Goal: Task Accomplishment & Management: Complete application form

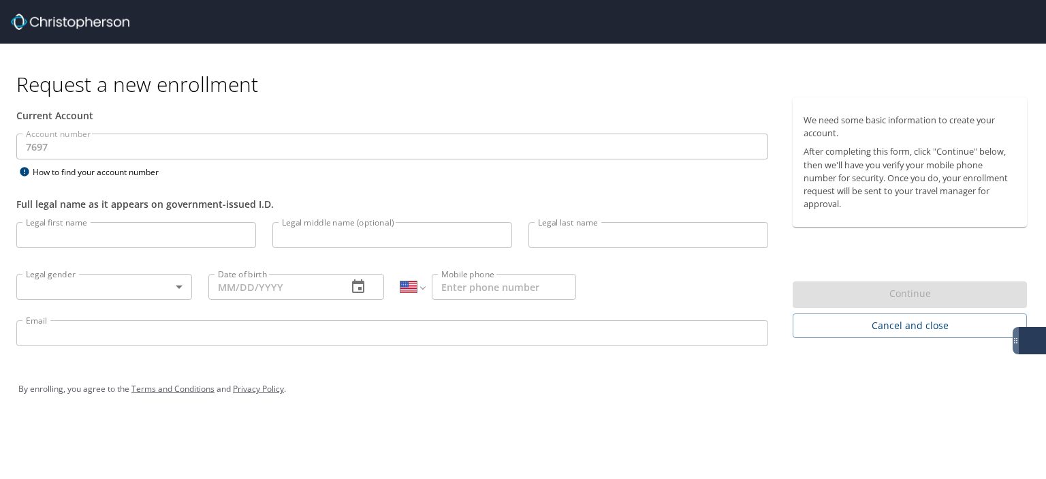
select select "US"
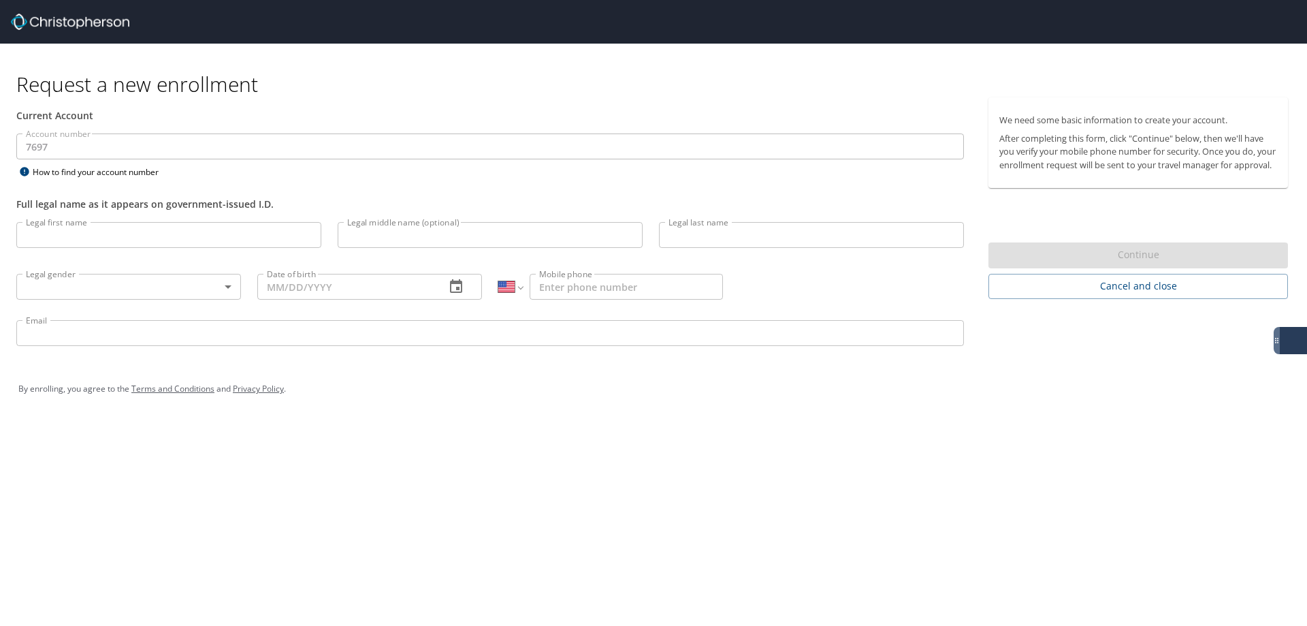
click at [97, 247] on input "Legal first name" at bounding box center [168, 235] width 305 height 26
paste input "Shantrall"
type input "Shantrall"
click at [720, 244] on input "Legal last name" at bounding box center [811, 235] width 305 height 26
paste input "[PERSON_NAME]"
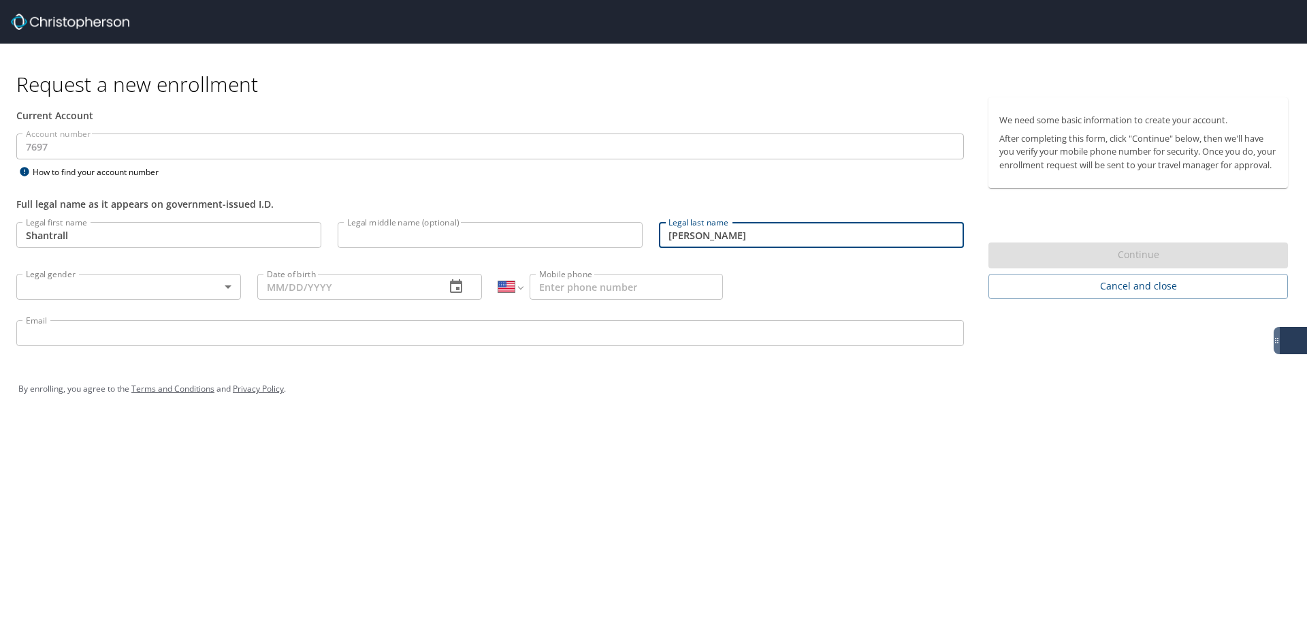
type input "[PERSON_NAME]"
click at [189, 291] on body "Request a new enrollment Current Account Account number 7697 Account number How…" at bounding box center [653, 313] width 1307 height 626
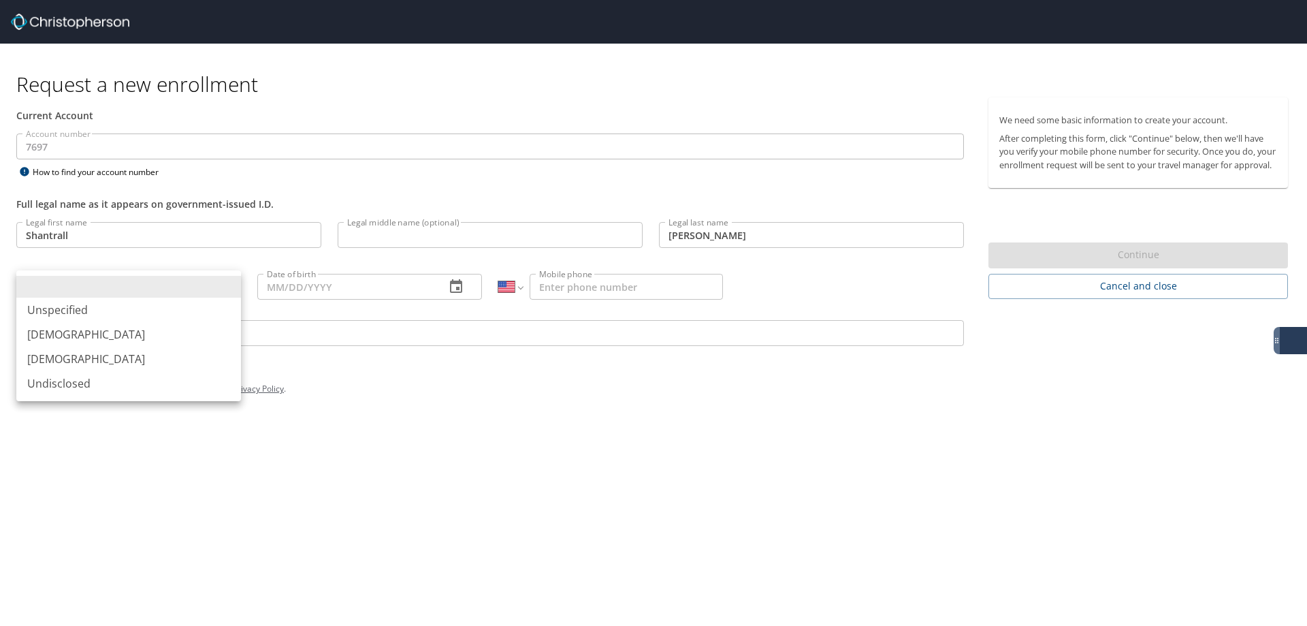
click at [106, 350] on li "[DEMOGRAPHIC_DATA]" at bounding box center [128, 358] width 225 height 25
type input "[DEMOGRAPHIC_DATA]"
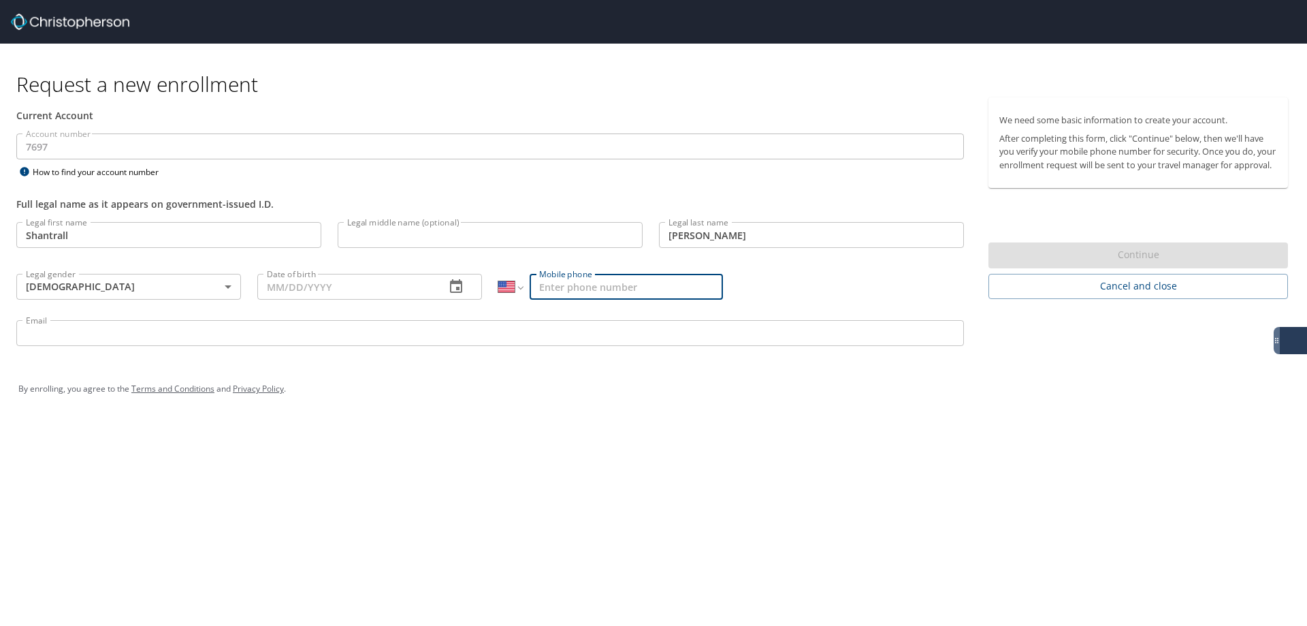
click at [641, 290] on input "Mobile phone" at bounding box center [626, 287] width 193 height 26
paste input "[PHONE_NUMBER]"
type input "[PHONE_NUMBER]"
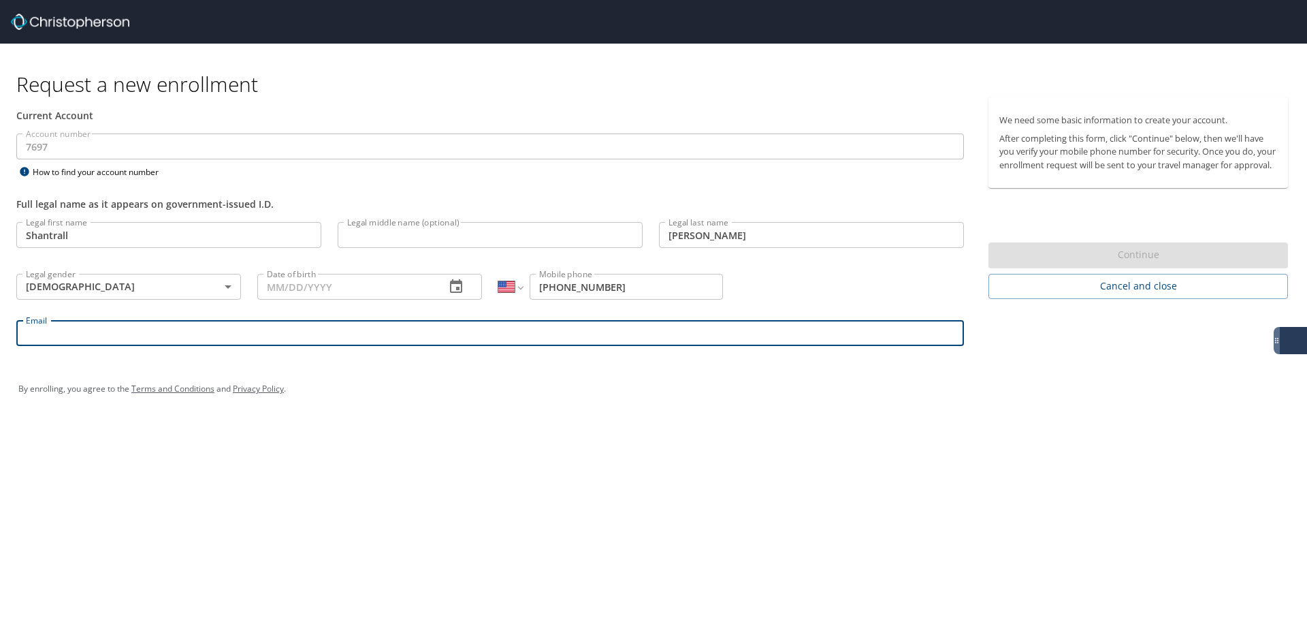
click at [223, 337] on input "Email" at bounding box center [490, 333] width 948 height 26
paste input "[EMAIL_ADDRESS][DOMAIN_NAME]"
type input "[EMAIL_ADDRESS][DOMAIN_NAME]"
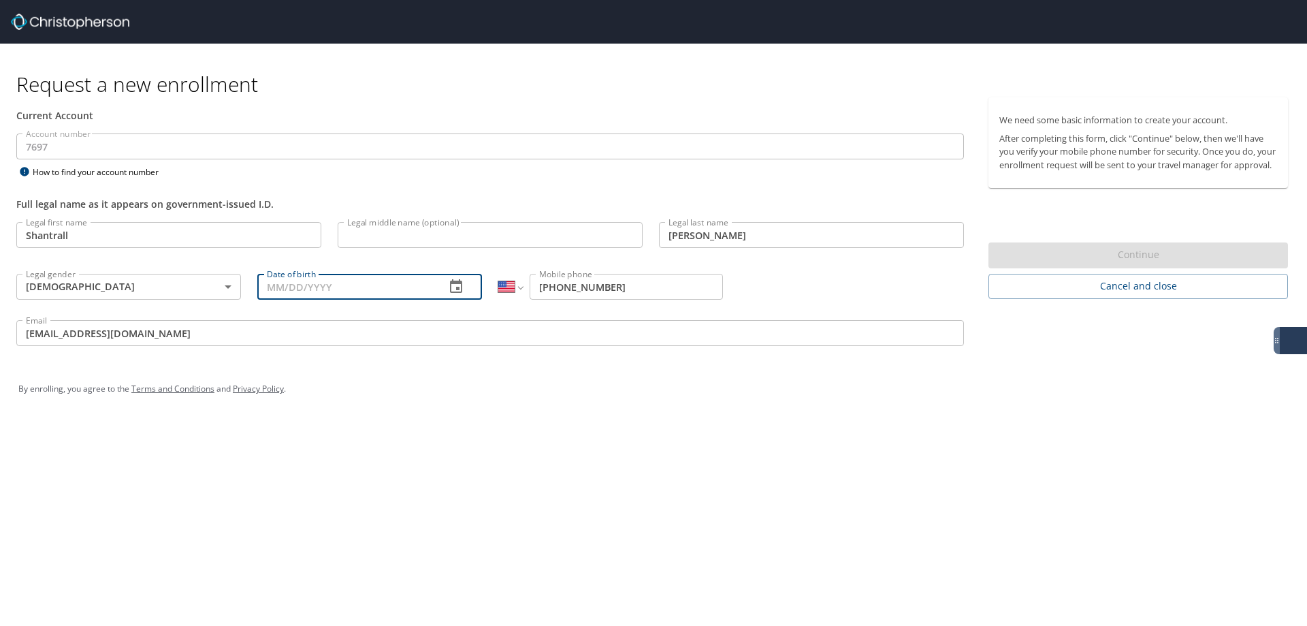
click at [343, 282] on input "Date of birth" at bounding box center [345, 287] width 177 height 26
type input "[DATE]"
click at [1045, 394] on div "By enrolling, you agree to the Terms and Conditions and Privacy Policy ." at bounding box center [653, 389] width 1270 height 34
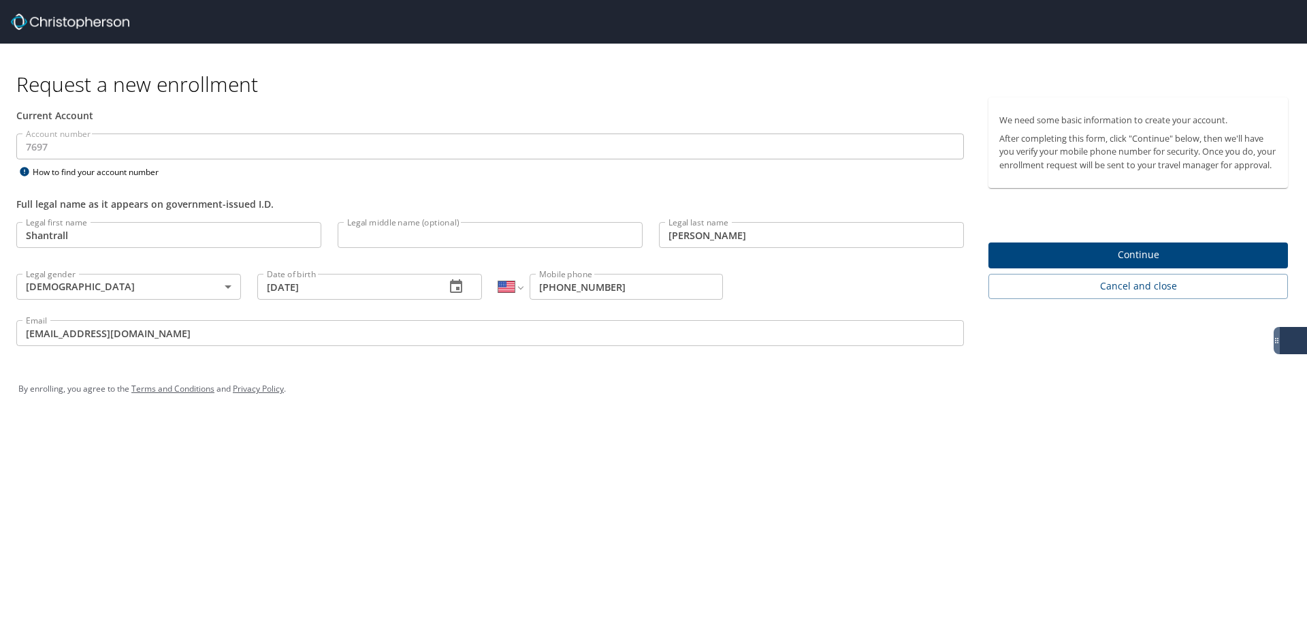
click at [1045, 263] on span "Continue" at bounding box center [1138, 254] width 278 height 17
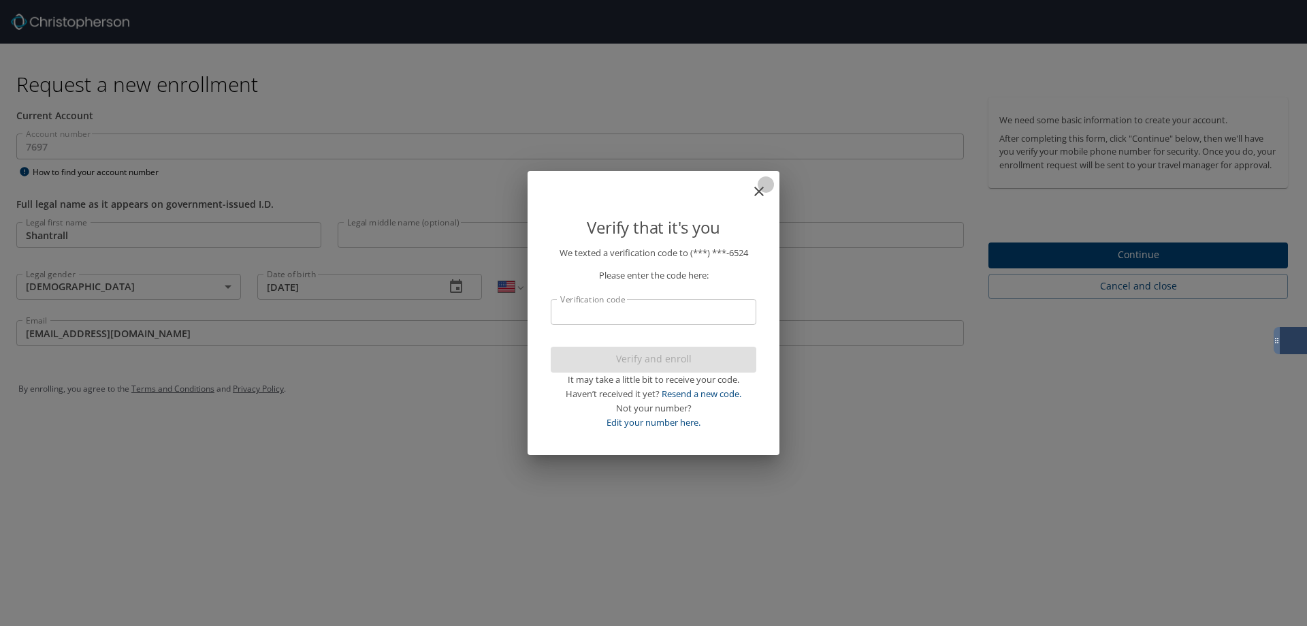
click at [764, 183] on icon "close" at bounding box center [759, 191] width 16 height 16
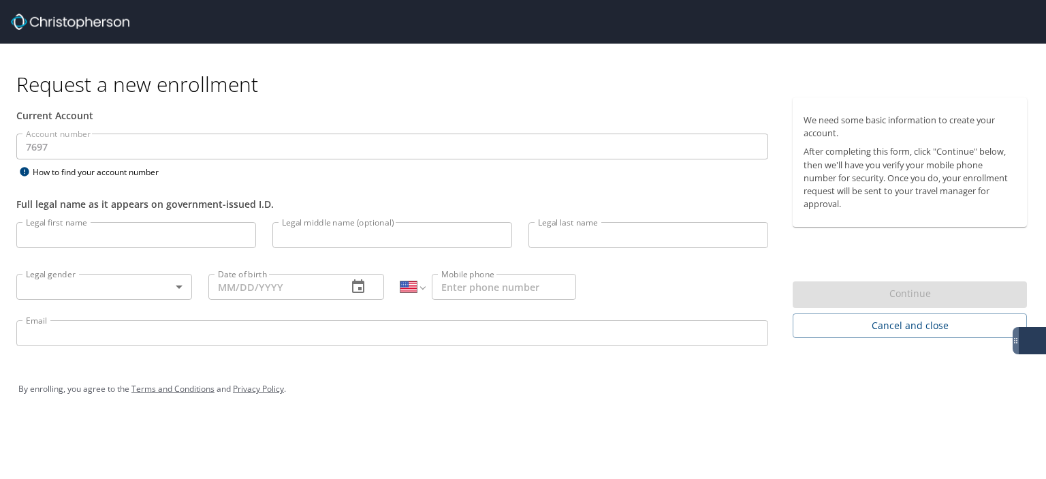
select select "US"
